Goal: Transaction & Acquisition: Subscribe to service/newsletter

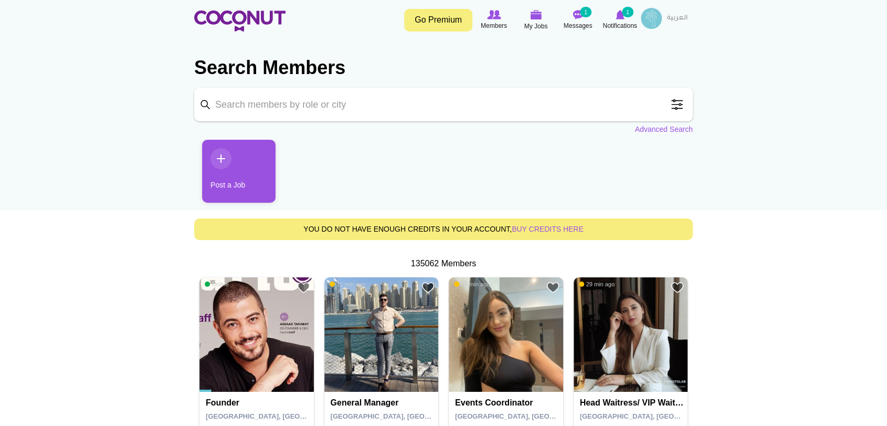
click at [432, 22] on link "Go Premium" at bounding box center [438, 20] width 68 height 23
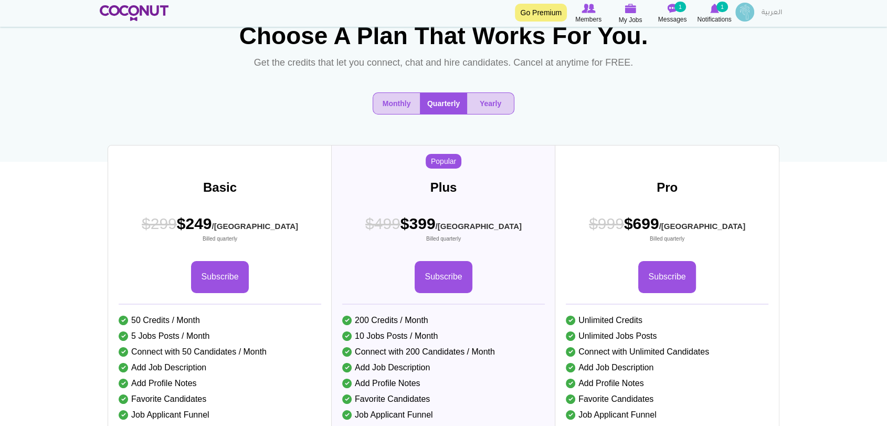
scroll to position [58, 0]
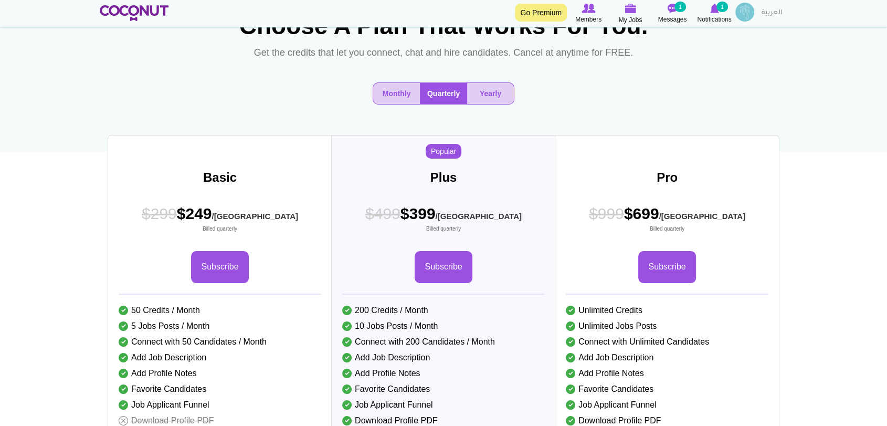
click at [432, 104] on button "Quarterly" at bounding box center [443, 93] width 47 height 21
click at [435, 104] on button "Quarterly" at bounding box center [443, 93] width 47 height 21
click at [668, 282] on link "Subscribe" at bounding box center [666, 267] width 57 height 32
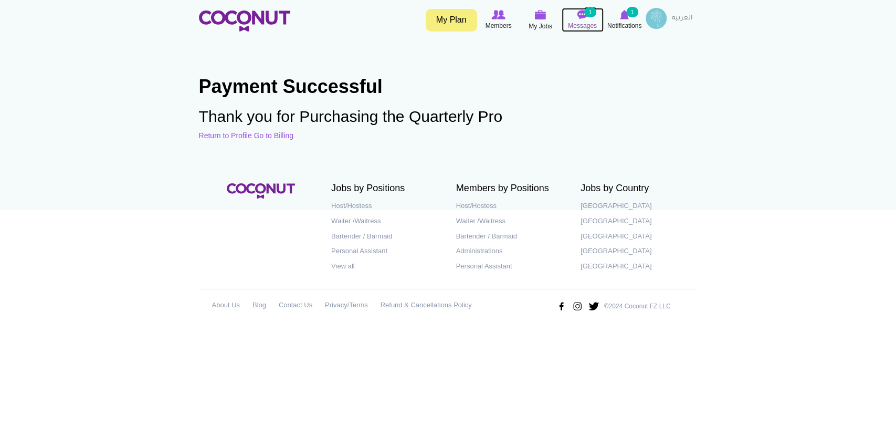
click at [579, 9] on icon at bounding box center [583, 15] width 40 height 12
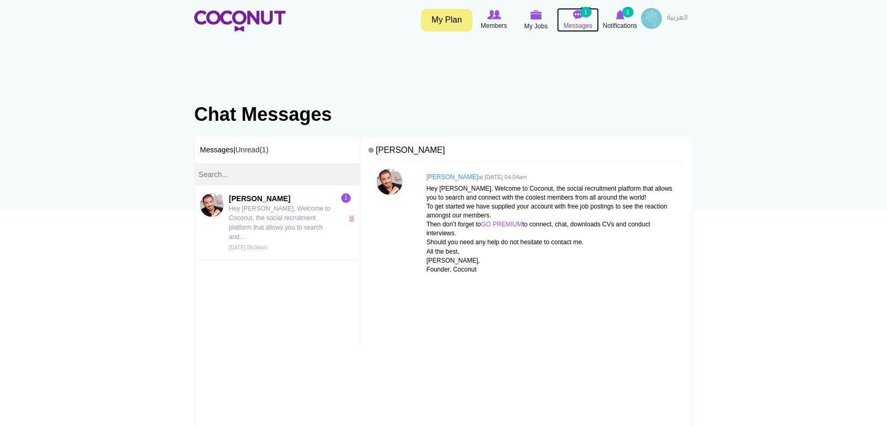
click at [585, 16] on small "1" at bounding box center [586, 12] width 12 height 10
click at [451, 17] on link "My Plan" at bounding box center [446, 20] width 51 height 23
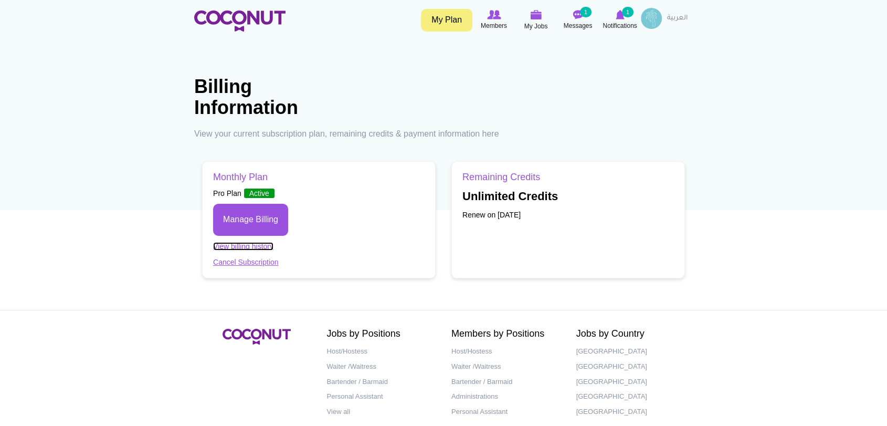
click at [228, 246] on link "View billing history" at bounding box center [243, 246] width 60 height 8
